Goal: Information Seeking & Learning: Learn about a topic

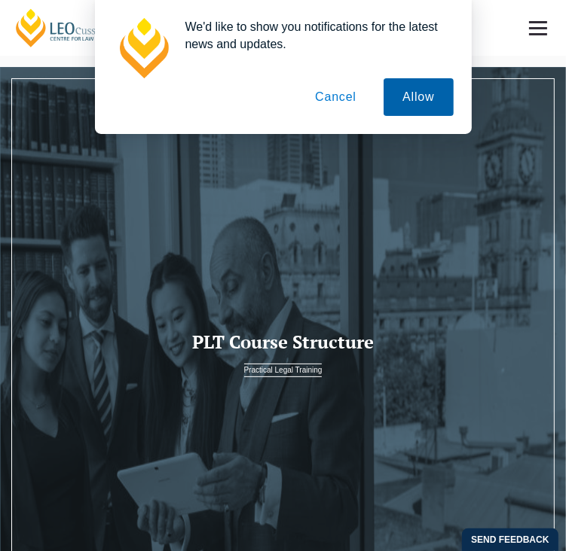
click at [410, 84] on button "Allow" at bounding box center [417, 97] width 69 height 38
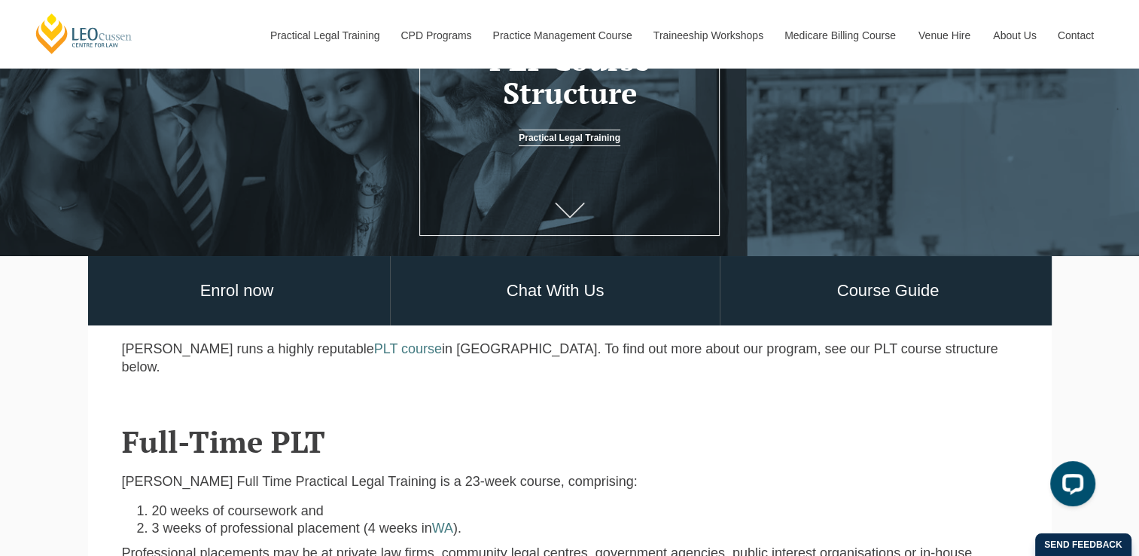
scroll to position [226, 0]
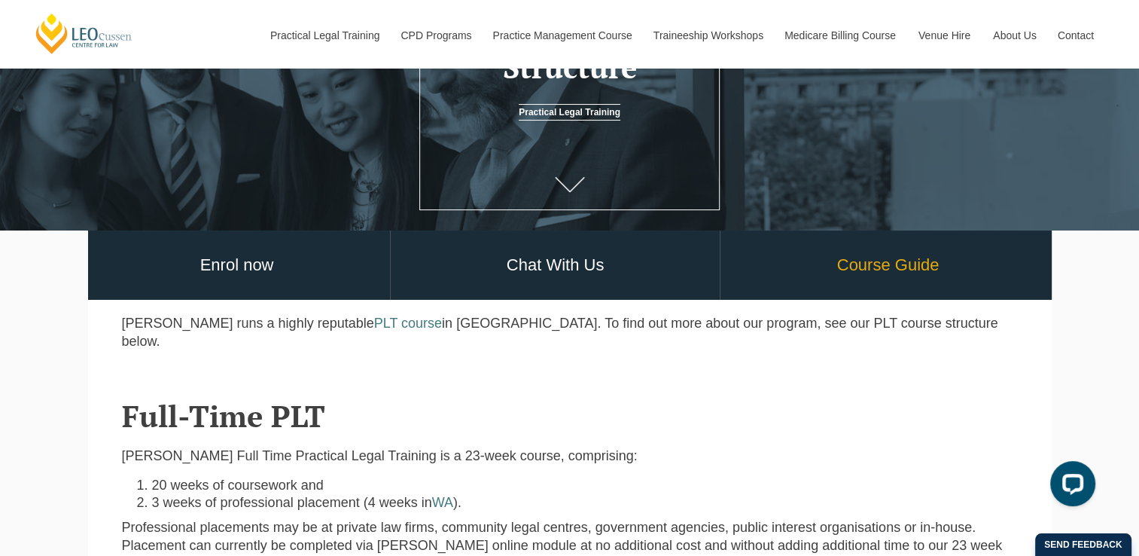
click at [565, 277] on link "Course Guide" at bounding box center [888, 265] width 334 height 70
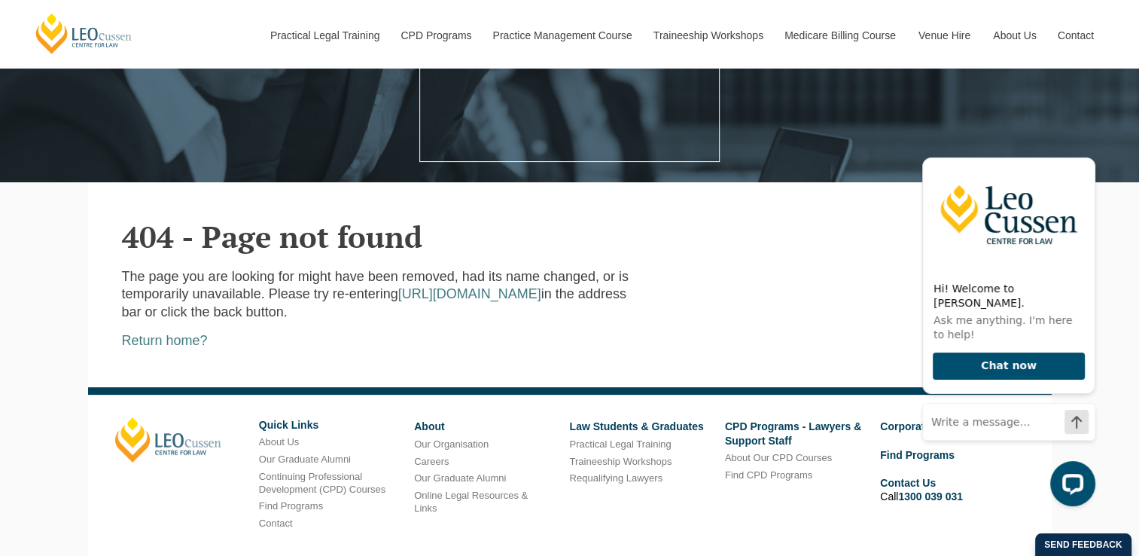
scroll to position [397, 0]
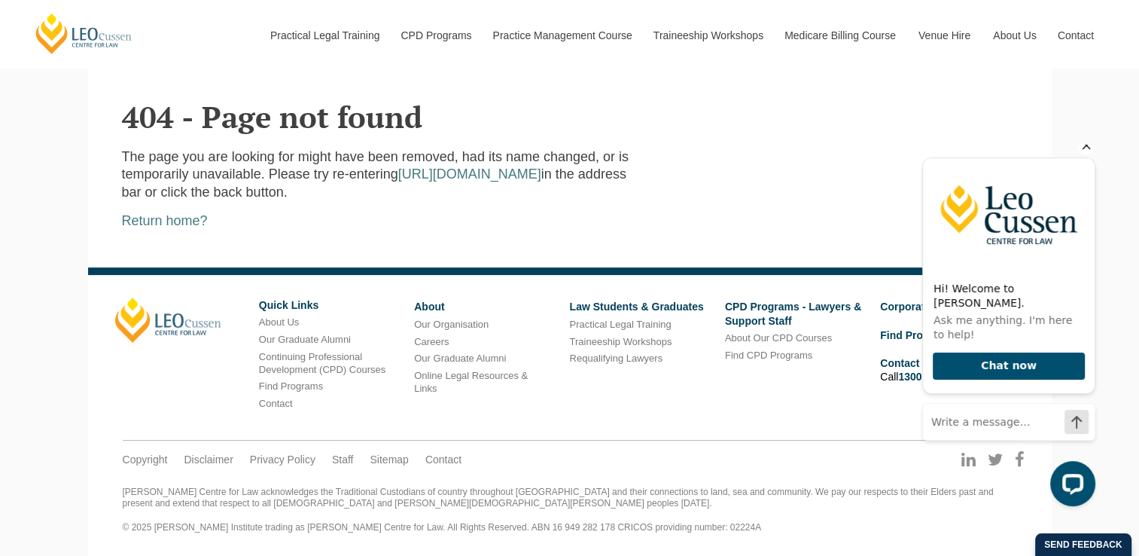
click at [1086, 154] on icon "Hide greeting" at bounding box center [1087, 145] width 18 height 18
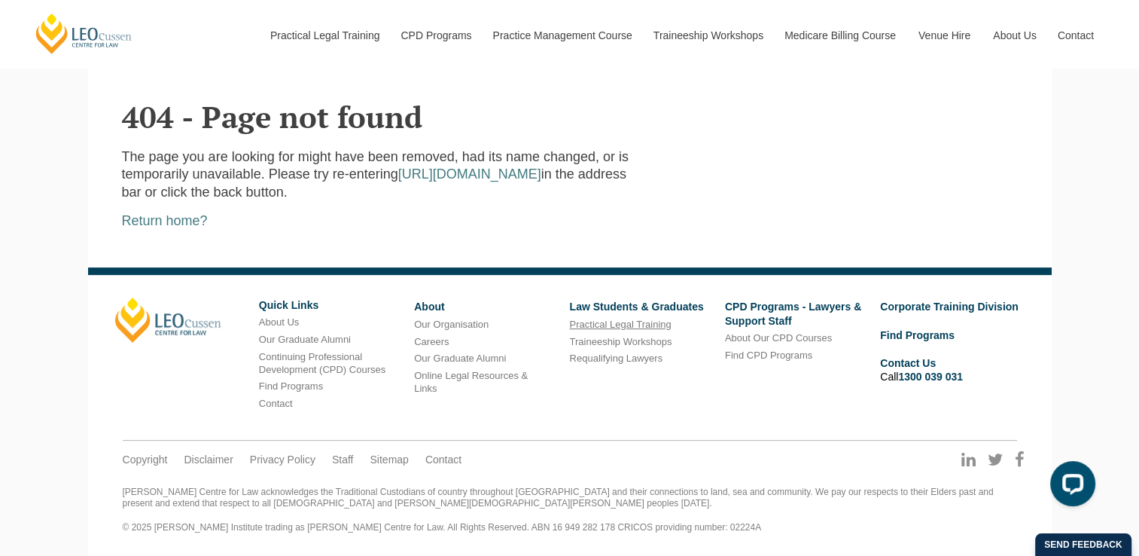
click at [639, 322] on link "Practical Legal Training" at bounding box center [620, 324] width 102 height 11
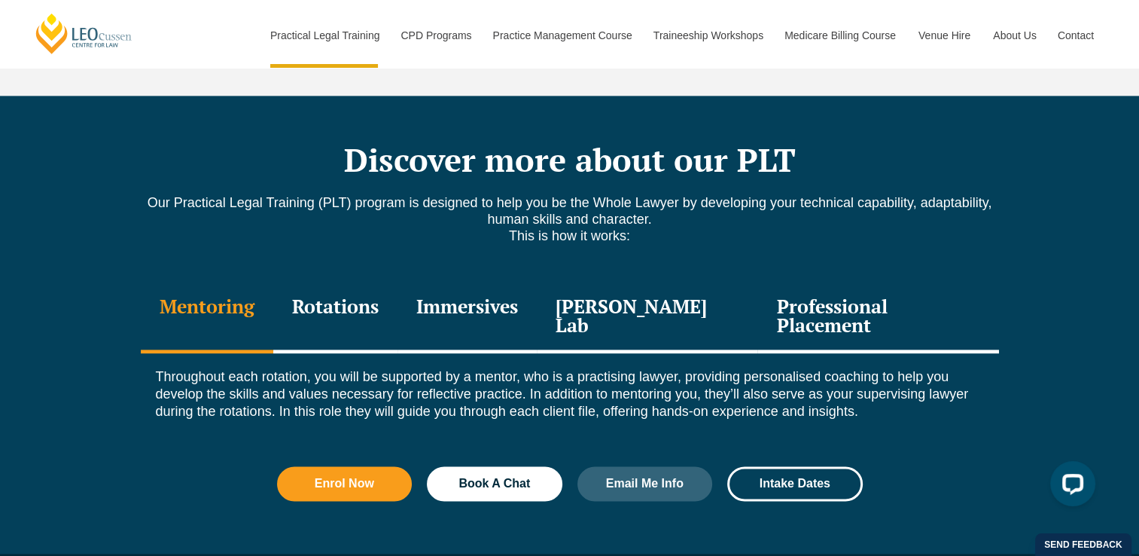
scroll to position [2033, 0]
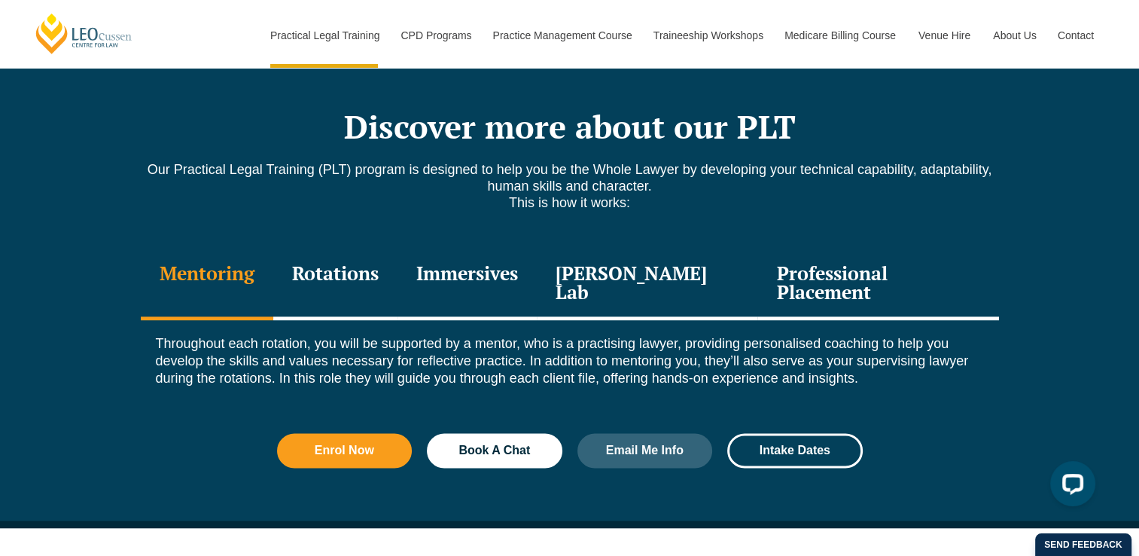
click at [335, 249] on div "Rotations" at bounding box center [335, 285] width 124 height 72
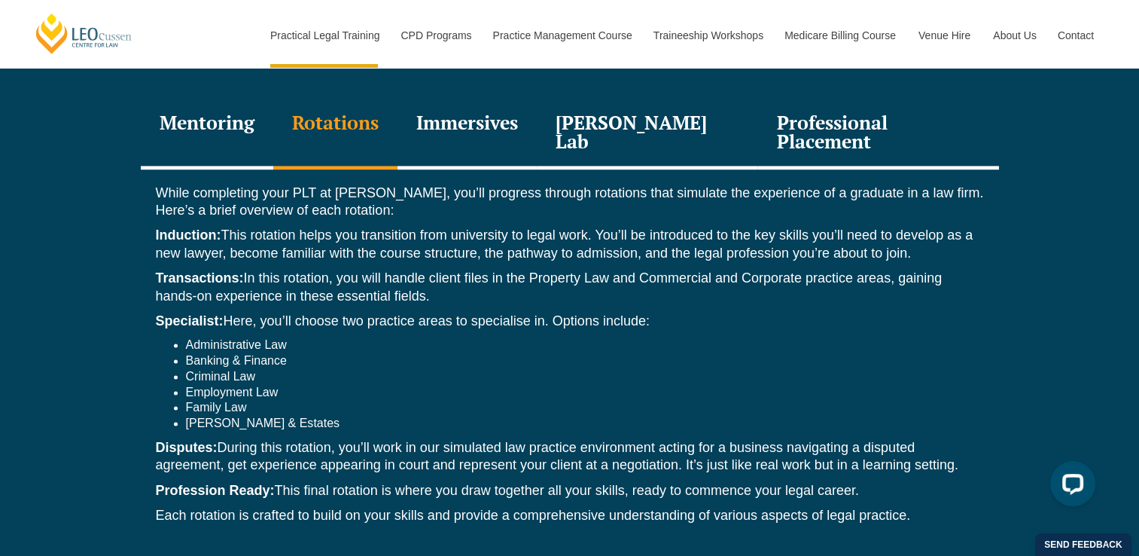
scroll to position [2109, 0]
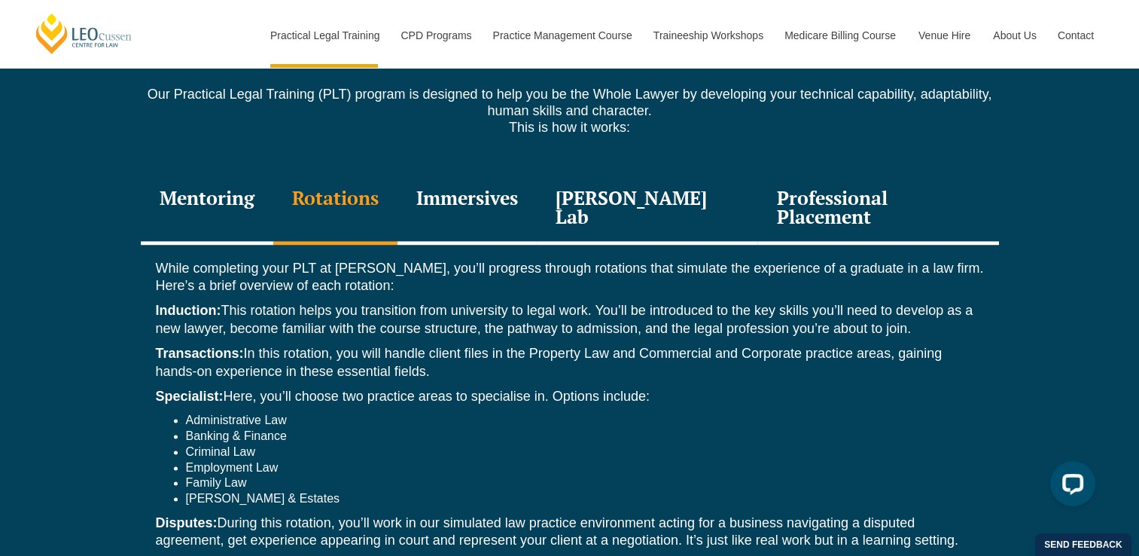
click at [486, 173] on div "Immersives" at bounding box center [467, 209] width 139 height 72
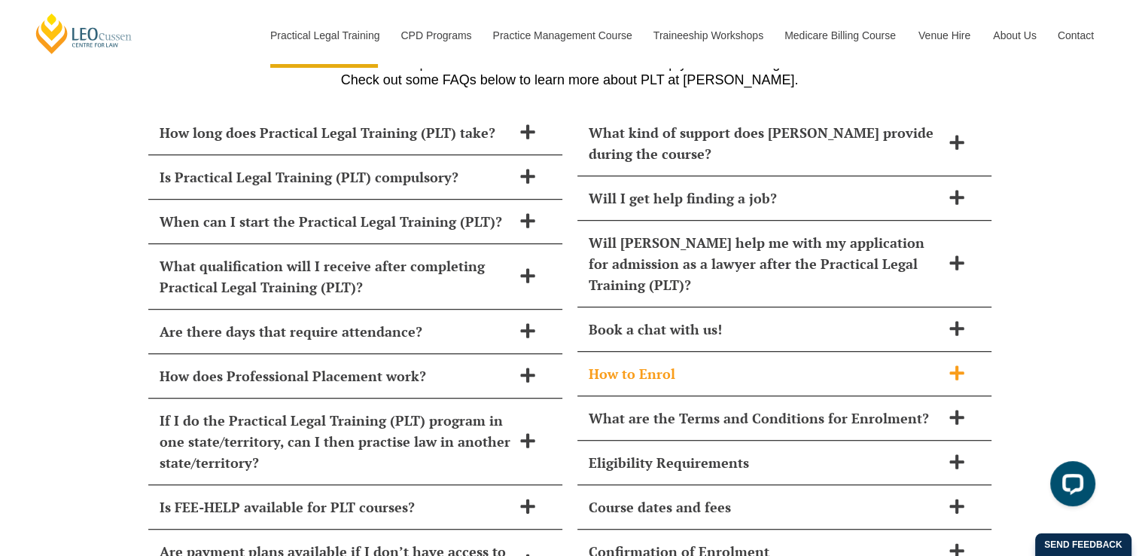
scroll to position [6552, 0]
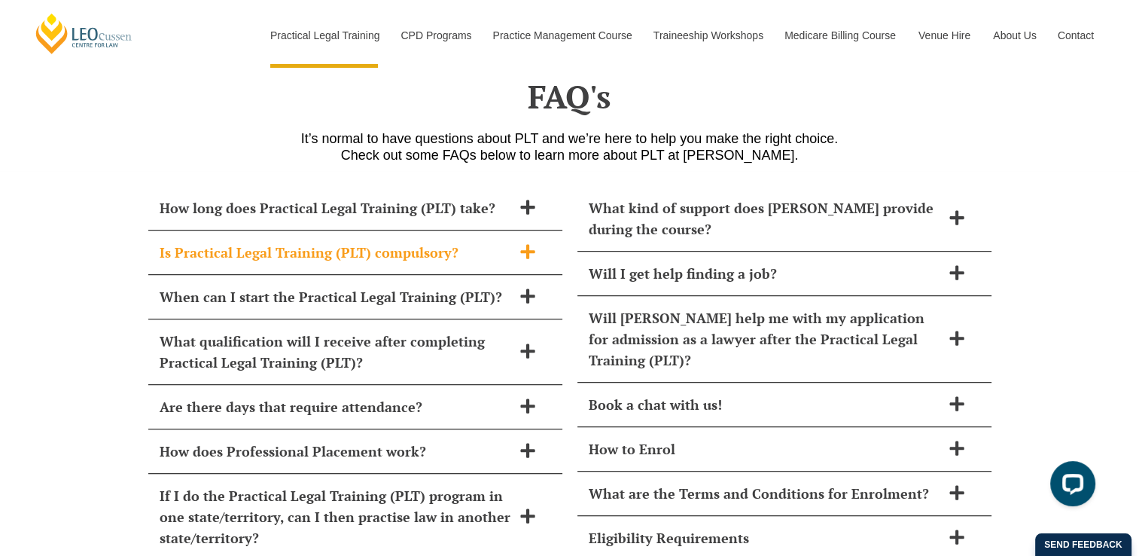
click at [509, 242] on h2 "Is Practical Legal Training (PLT) compulsory?" at bounding box center [336, 252] width 352 height 21
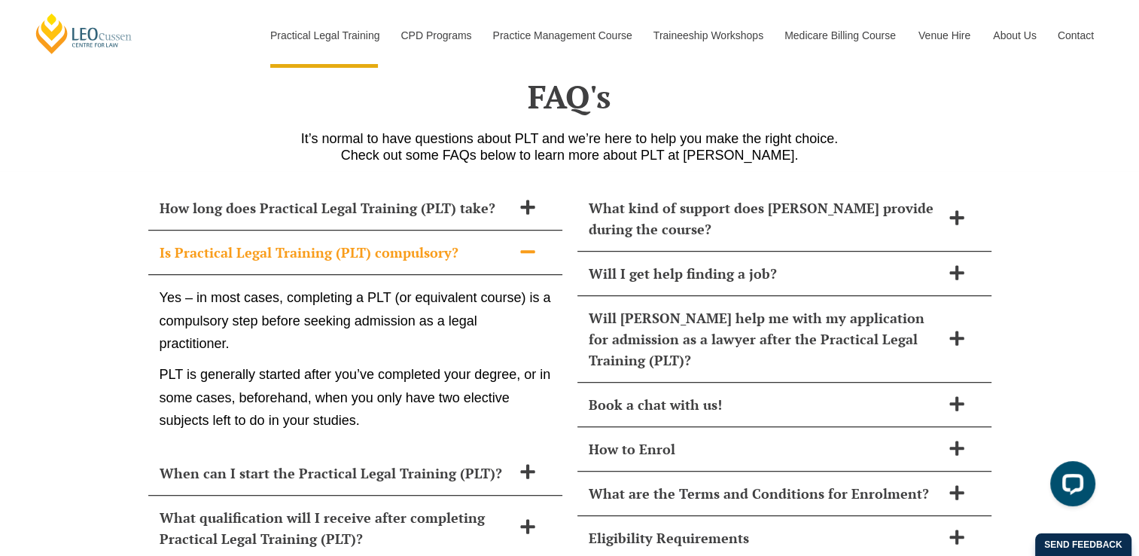
click at [509, 242] on h2 "Is Practical Legal Training (PLT) compulsory?" at bounding box center [336, 252] width 352 height 21
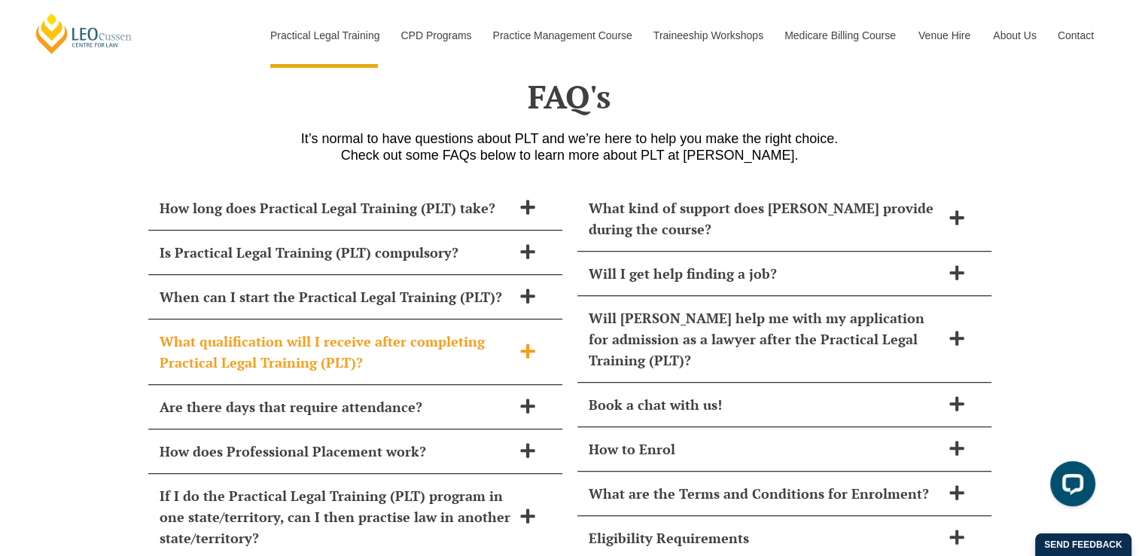
click at [454, 331] on h2 "What qualification will I receive after completing Practical Legal Training (PL…" at bounding box center [336, 352] width 352 height 42
